Goal: Task Accomplishment & Management: Manage account settings

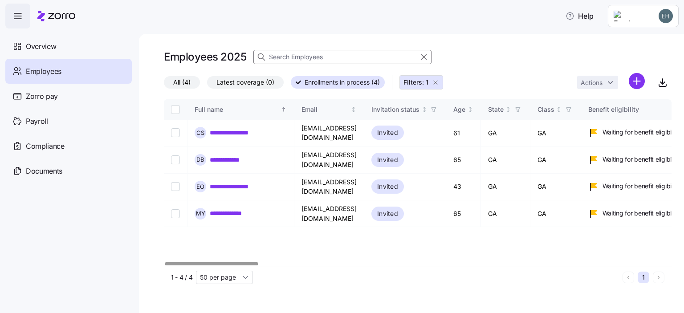
click at [277, 54] on input at bounding box center [342, 57] width 178 height 14
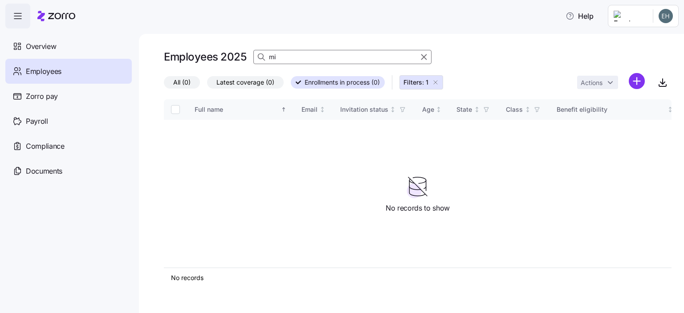
type input "mi"
drag, startPoint x: 283, startPoint y: 61, endPoint x: 239, endPoint y: 45, distance: 47.2
click at [239, 45] on div "Employees 2025 mi All (0) Latest coverage (0) Enrollments in process (0) Filter…" at bounding box center [411, 173] width 545 height 279
click at [173, 109] on input "Select all records" at bounding box center [175, 109] width 9 height 9
click at [176, 111] on input "Select all records" at bounding box center [175, 109] width 9 height 9
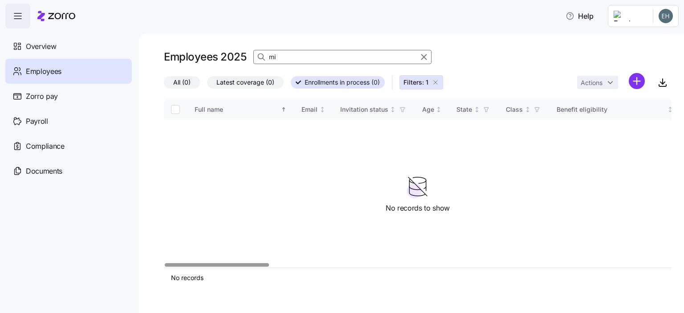
checkbox input "false"
type input "[PERSON_NAME]"
click at [50, 73] on span "Employees" at bounding box center [44, 71] width 36 height 11
click at [310, 55] on input "[PERSON_NAME]" at bounding box center [342, 57] width 178 height 14
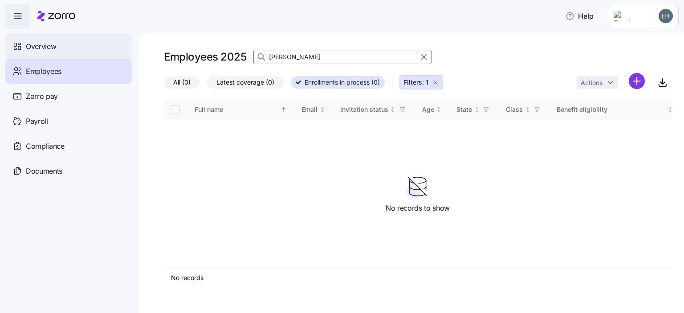
click at [49, 49] on span "Overview" at bounding box center [41, 46] width 30 height 11
click at [59, 46] on div "Overview" at bounding box center [68, 46] width 126 height 25
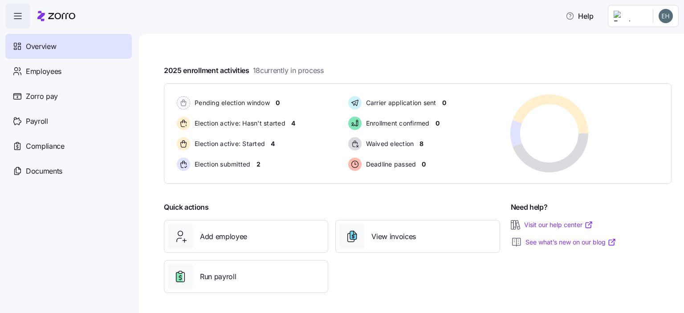
scroll to position [141, 0]
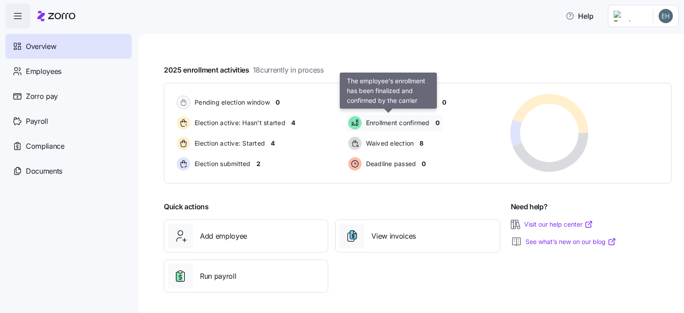
click at [406, 122] on span "Enrollment confirmed" at bounding box center [396, 122] width 66 height 9
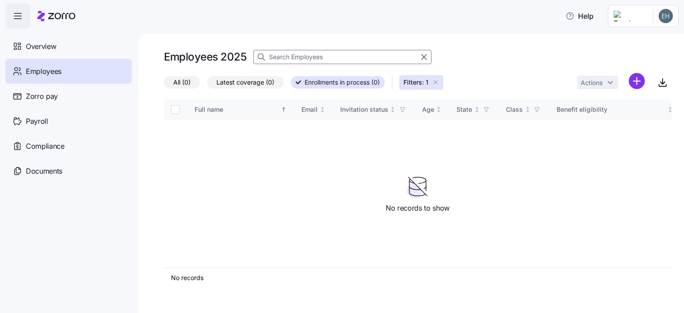
click at [46, 73] on span "Employees" at bounding box center [44, 71] width 36 height 11
drag, startPoint x: 294, startPoint y: 57, endPoint x: 201, endPoint y: 61, distance: 93.5
click at [294, 57] on input at bounding box center [342, 57] width 178 height 14
click at [52, 69] on span "Employees" at bounding box center [44, 71] width 36 height 11
click at [436, 83] on icon "button" at bounding box center [435, 82] width 7 height 7
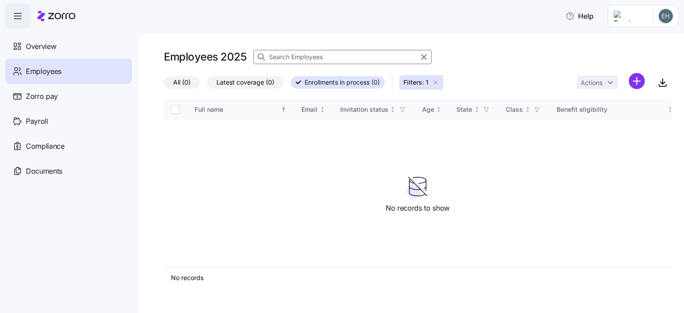
click at [435, 82] on div "All (0) Latest coverage (0) Enrollments in process (0) Filters: 1 Actions" at bounding box center [417, 82] width 507 height 19
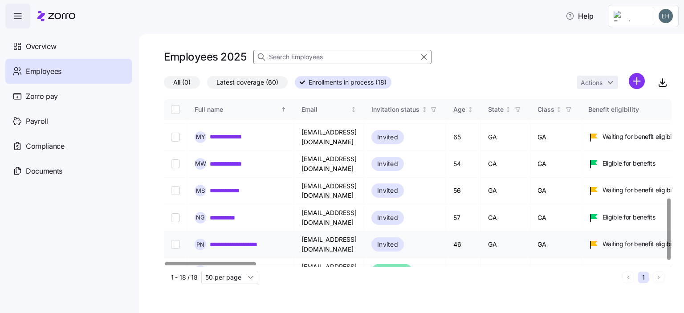
scroll to position [268, 0]
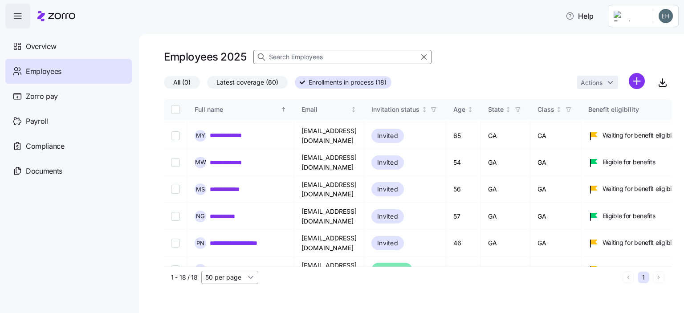
click at [231, 279] on input "50 per page" at bounding box center [229, 277] width 57 height 13
click at [229, 244] on span "100 per page" at bounding box center [227, 244] width 39 height 10
type input "100 per page"
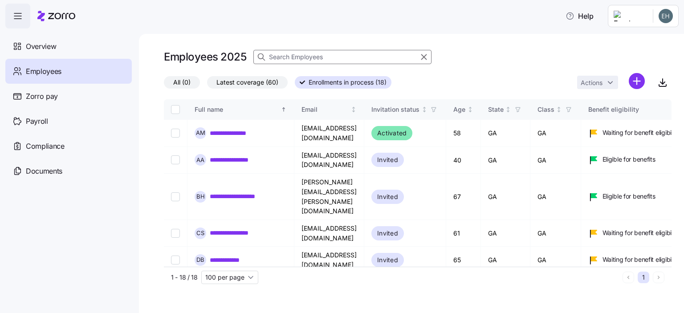
click at [344, 86] on span "Enrollments in process (18)" at bounding box center [347, 83] width 78 height 12
click at [295, 85] on input "Enrollments in process (18)" at bounding box center [295, 85] width 0 height 0
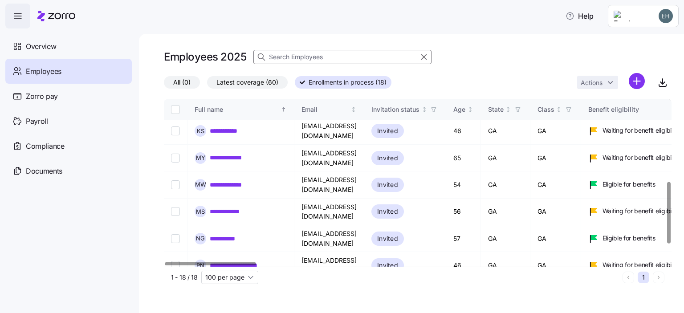
scroll to position [267, 0]
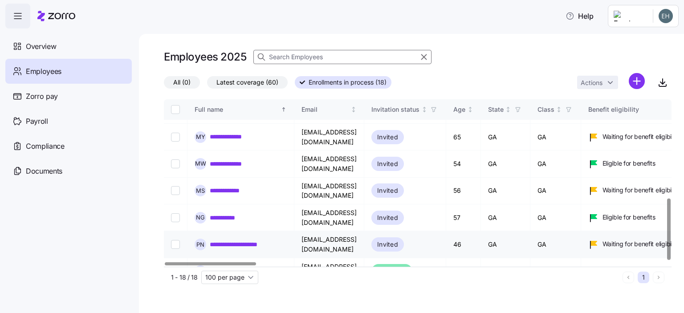
click at [176, 240] on input "Select record 14" at bounding box center [175, 244] width 9 height 9
checkbox input "true"
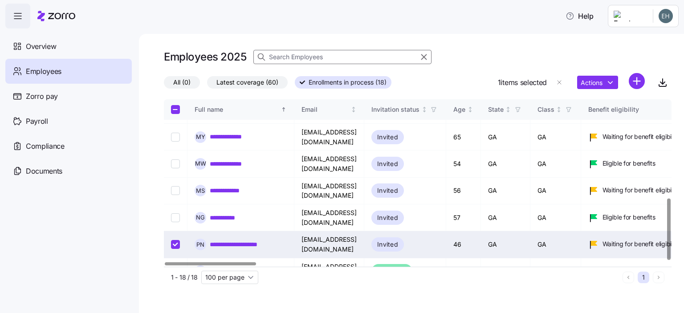
click at [235, 240] on link "**********" at bounding box center [240, 244] width 61 height 9
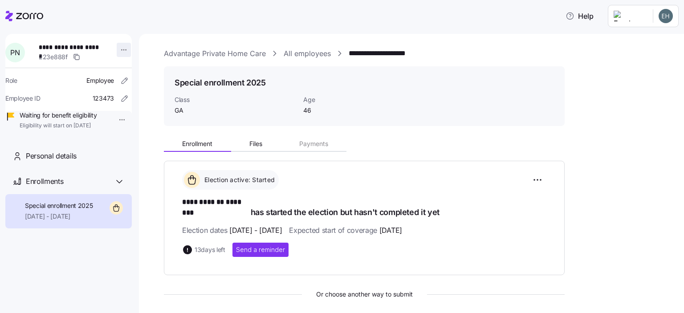
click at [118, 51] on html "**********" at bounding box center [342, 154] width 684 height 308
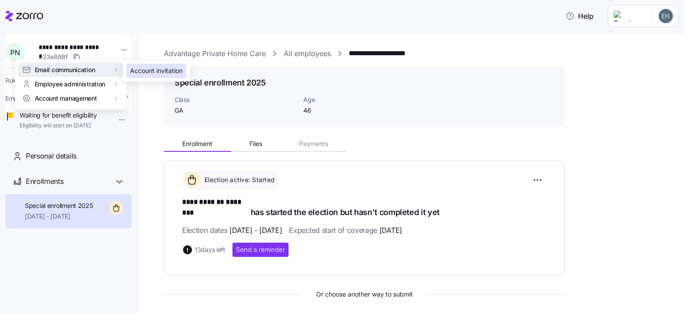
click at [151, 72] on div "Account invitation" at bounding box center [156, 71] width 53 height 10
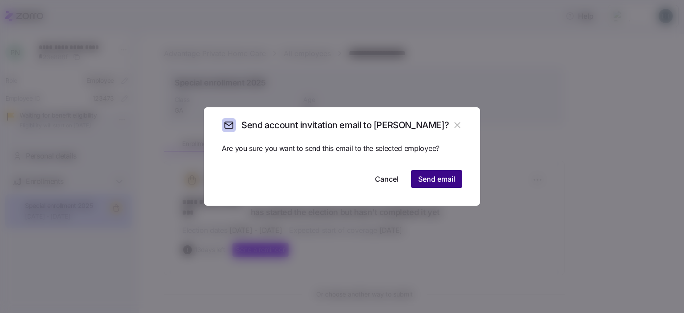
click at [440, 181] on span "Send email" at bounding box center [436, 179] width 37 height 11
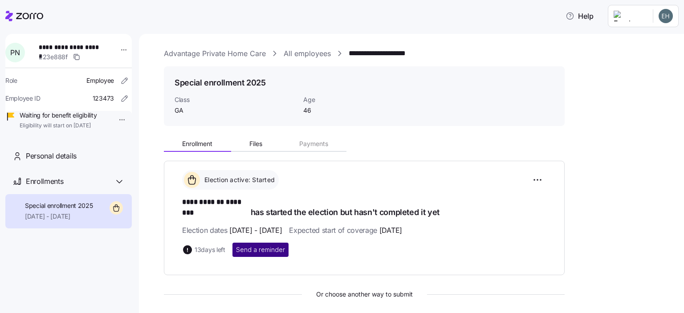
click at [265, 245] on span "Send a reminder" at bounding box center [260, 249] width 49 height 9
